Goal: Task Accomplishment & Management: Use online tool/utility

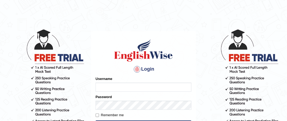
click at [164, 90] on input "Username" at bounding box center [144, 87] width 96 height 9
type input "midhat"
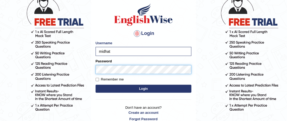
scroll to position [37, 0]
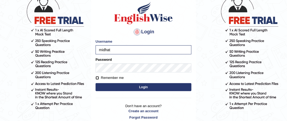
click at [96, 76] on input "Remember me" at bounding box center [97, 77] width 3 height 3
checkbox input "true"
click at [161, 88] on button "Login" at bounding box center [144, 87] width 96 height 8
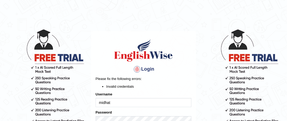
click at [146, 102] on input "midhat" at bounding box center [144, 102] width 96 height 9
type input "m"
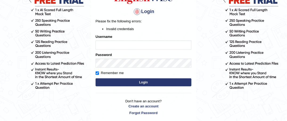
scroll to position [58, 0]
type input "midhat"
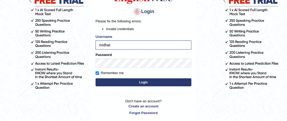
click at [180, 81] on button "Login" at bounding box center [144, 82] width 96 height 8
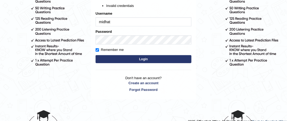
scroll to position [81, 0]
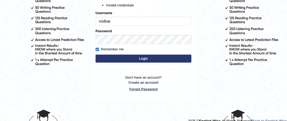
click at [152, 89] on link "Forgot Password" at bounding box center [144, 89] width 96 height 5
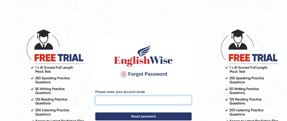
click at [178, 98] on input "Please enter your account email" at bounding box center [143, 100] width 96 height 9
type input "[EMAIL_ADDRESS][DOMAIN_NAME]"
click at [95, 112] on button "Reset password" at bounding box center [143, 116] width 96 height 8
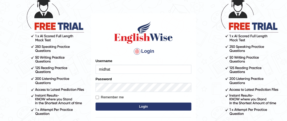
scroll to position [36, 0]
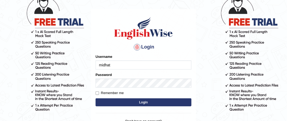
type input "midhat"
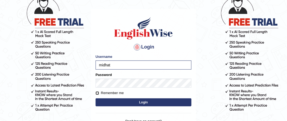
click at [96, 92] on input "Remember me" at bounding box center [97, 92] width 3 height 3
checkbox input "true"
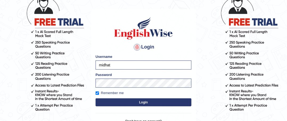
click at [140, 102] on button "Login" at bounding box center [144, 102] width 96 height 8
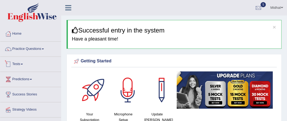
click at [23, 65] on link "Tests" at bounding box center [30, 63] width 61 height 13
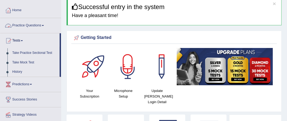
scroll to position [27, 0]
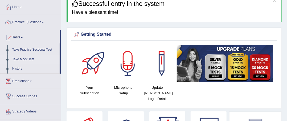
click at [19, 58] on link "Take Mock Test" at bounding box center [35, 60] width 50 height 10
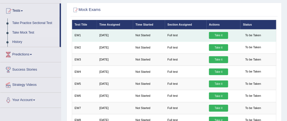
click at [222, 35] on link "Take it" at bounding box center [218, 35] width 19 height 7
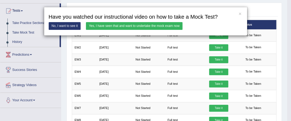
click at [151, 25] on link "Yes, I have seen that and want to undertake the mock exam now" at bounding box center [134, 26] width 97 height 8
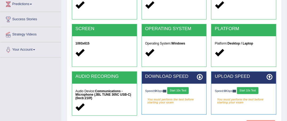
scroll to position [80, 0]
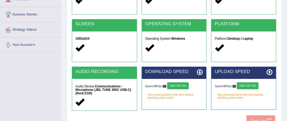
click at [189, 86] on button "Start 10s Test" at bounding box center [178, 85] width 22 height 7
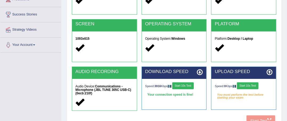
click at [255, 87] on button "Start 10s Test" at bounding box center [248, 85] width 22 height 7
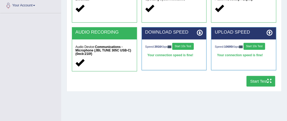
scroll to position [133, 0]
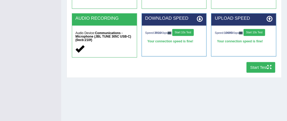
click at [270, 67] on icon "button" at bounding box center [270, 67] width 4 height 4
